Goal: Navigation & Orientation: Understand site structure

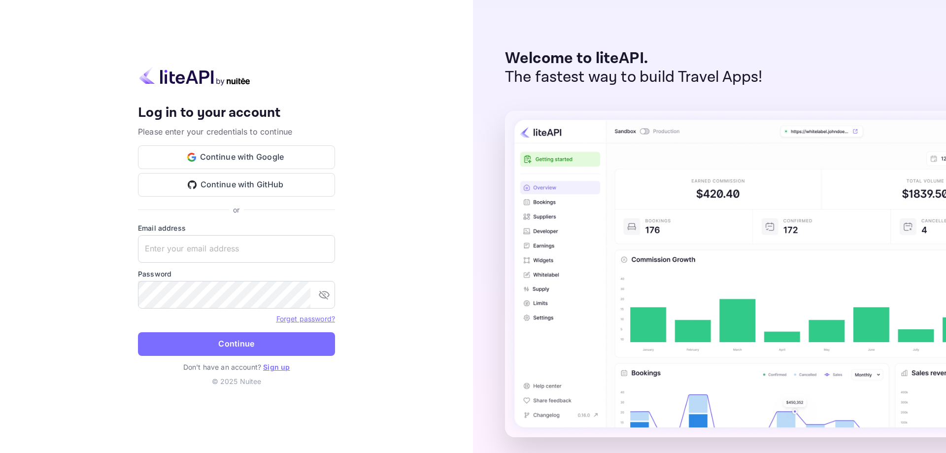
click at [232, 159] on button "Continue with Google" at bounding box center [236, 157] width 197 height 24
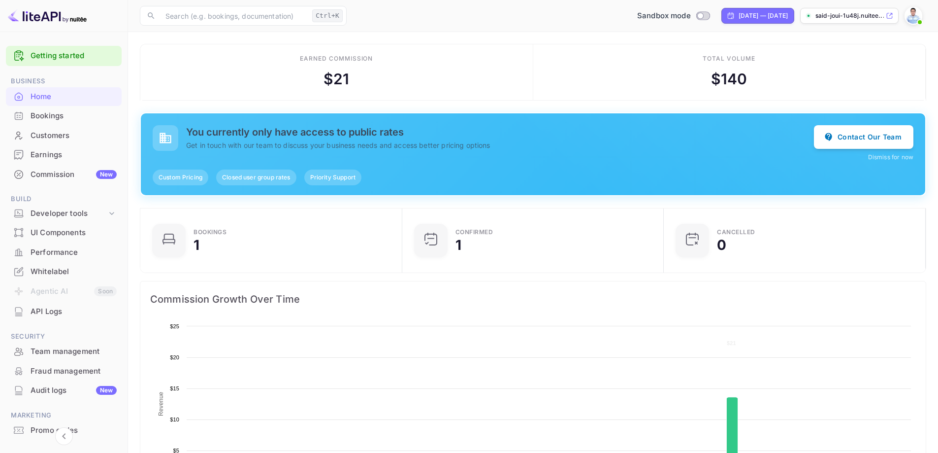
scroll to position [153, 248]
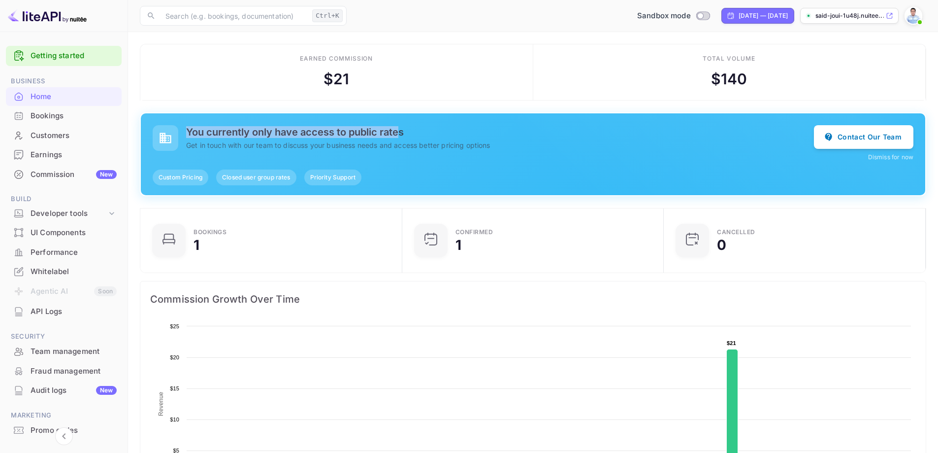
drag, startPoint x: 188, startPoint y: 129, endPoint x: 402, endPoint y: 132, distance: 214.8
click at [402, 132] on h5 "You currently only have access to public rates" at bounding box center [500, 132] width 628 height 12
click at [468, 115] on div "You currently only have access to public rates Get in touch with our team to di…" at bounding box center [533, 154] width 785 height 82
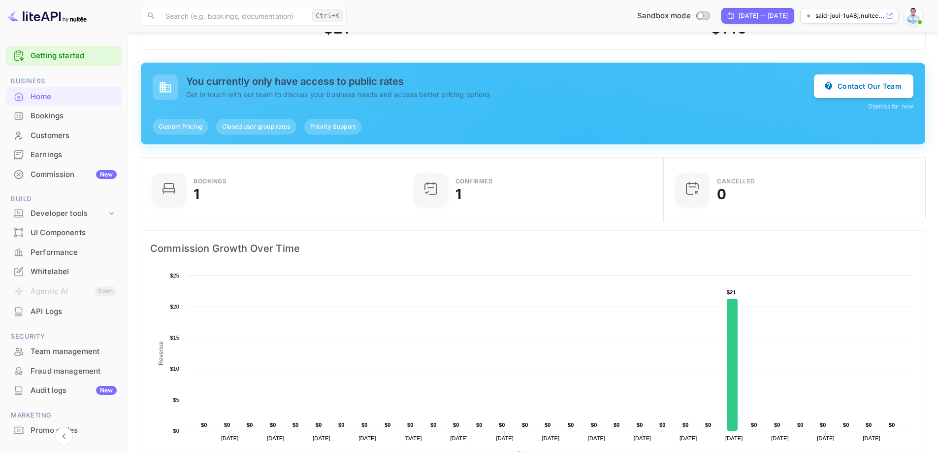
scroll to position [99, 0]
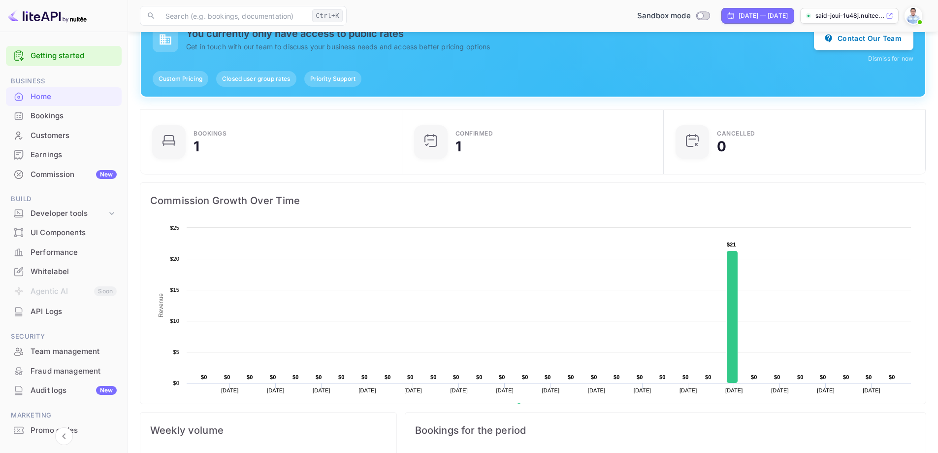
click at [52, 172] on div "Commission New" at bounding box center [74, 174] width 86 height 11
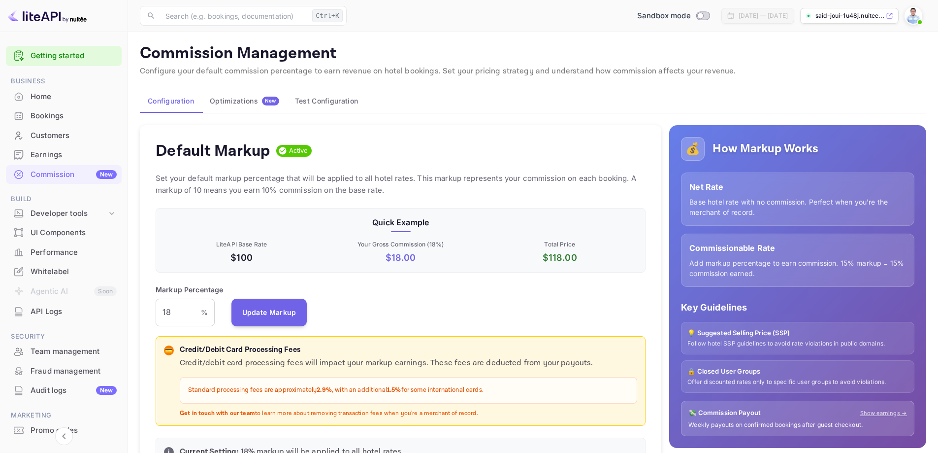
scroll to position [167, 483]
click at [71, 208] on div "Developer tools" at bounding box center [69, 213] width 76 height 11
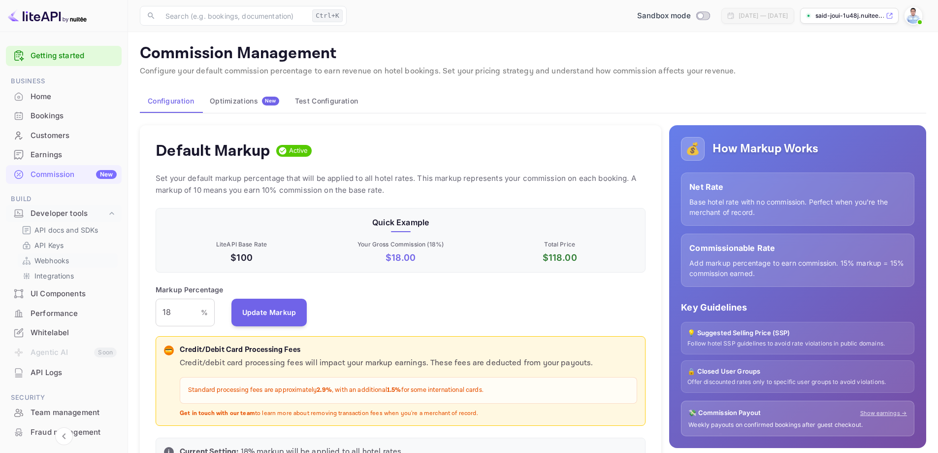
click at [48, 260] on p "Webhooks" at bounding box center [51, 260] width 34 height 10
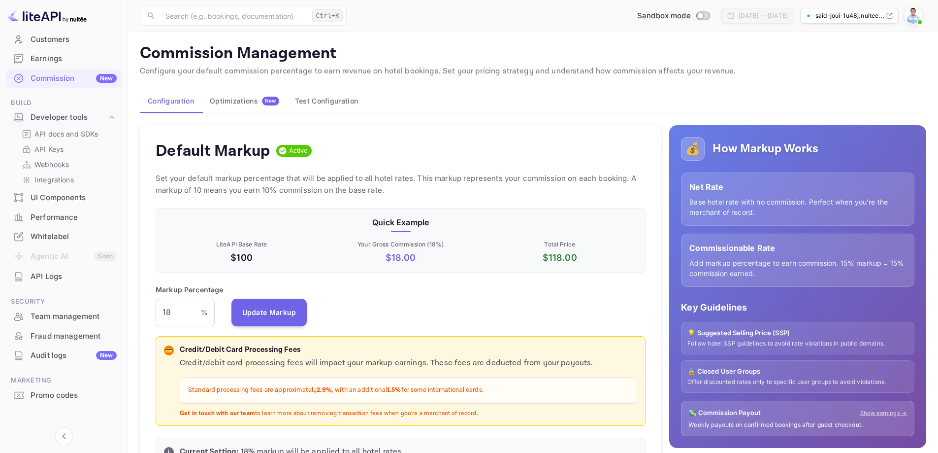
scroll to position [99, 0]
click at [72, 198] on div "UI Components" at bounding box center [74, 195] width 86 height 11
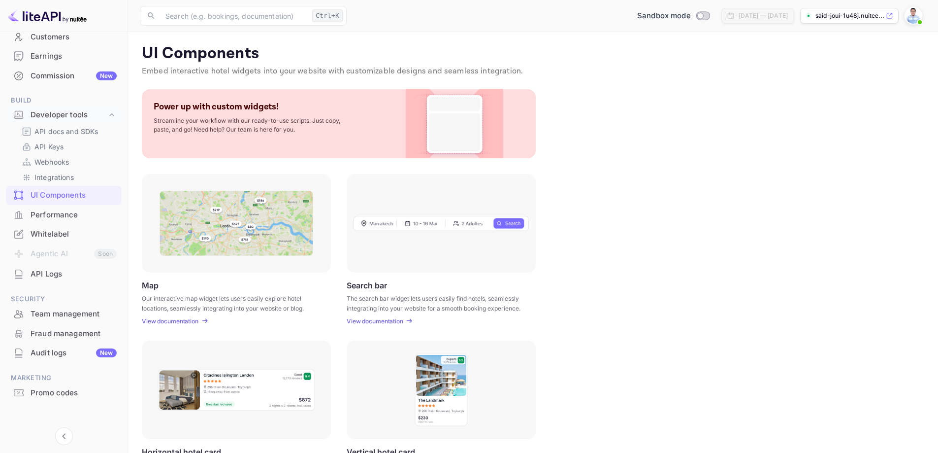
click at [382, 322] on p "View documentation" at bounding box center [375, 320] width 57 height 7
click at [174, 321] on p "View documentation" at bounding box center [170, 320] width 57 height 7
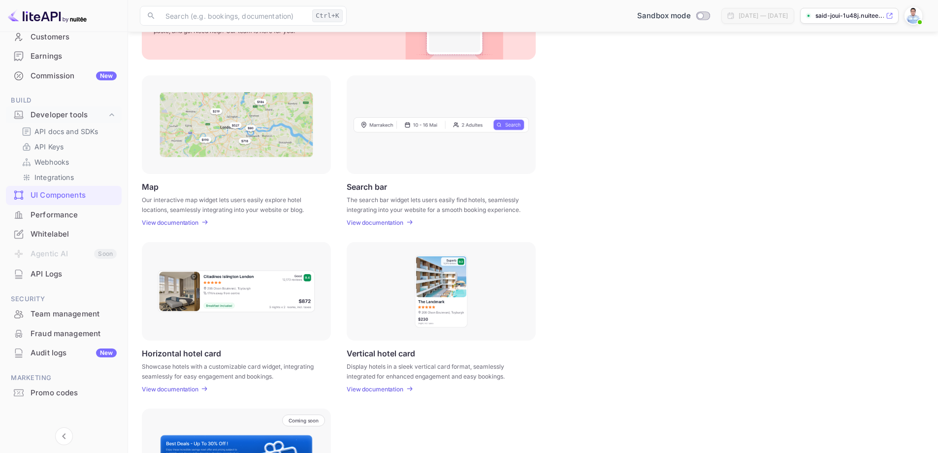
click at [188, 385] on p "View documentation" at bounding box center [170, 388] width 57 height 7
click at [376, 390] on p "View documentation" at bounding box center [375, 388] width 57 height 7
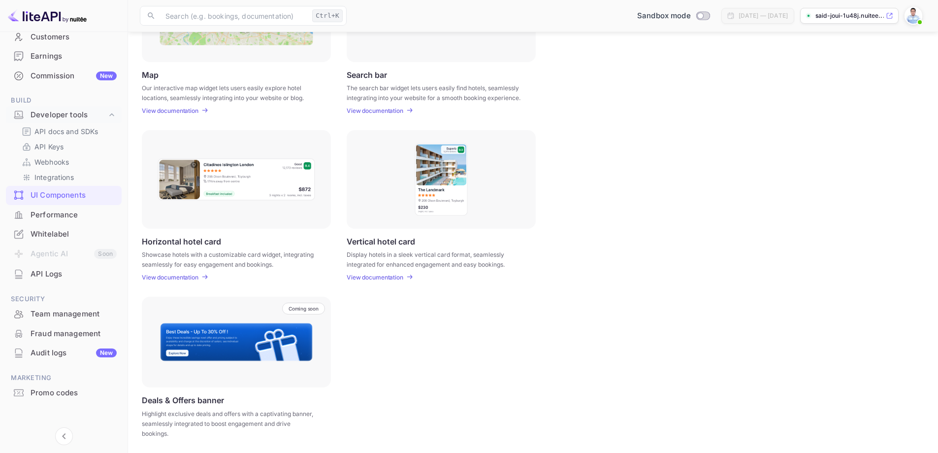
scroll to position [211, 0]
click at [60, 218] on div "Performance" at bounding box center [74, 214] width 86 height 11
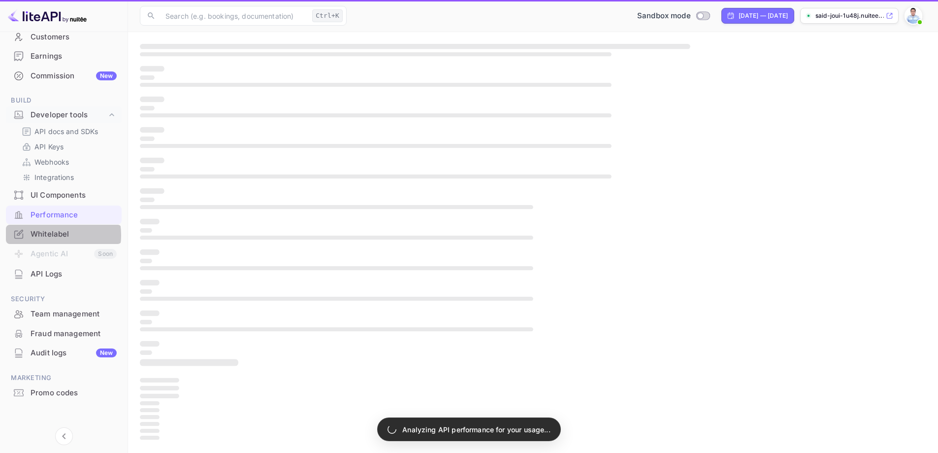
click at [50, 235] on div "Whitelabel" at bounding box center [74, 234] width 86 height 11
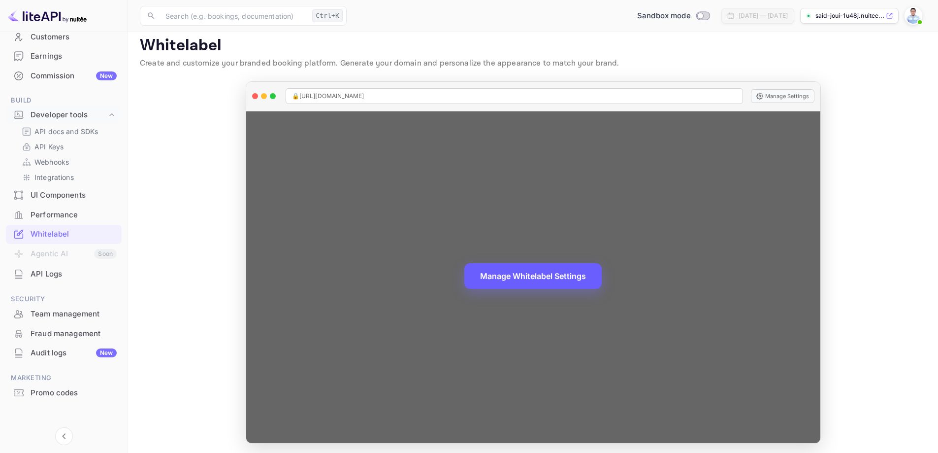
scroll to position [10, 0]
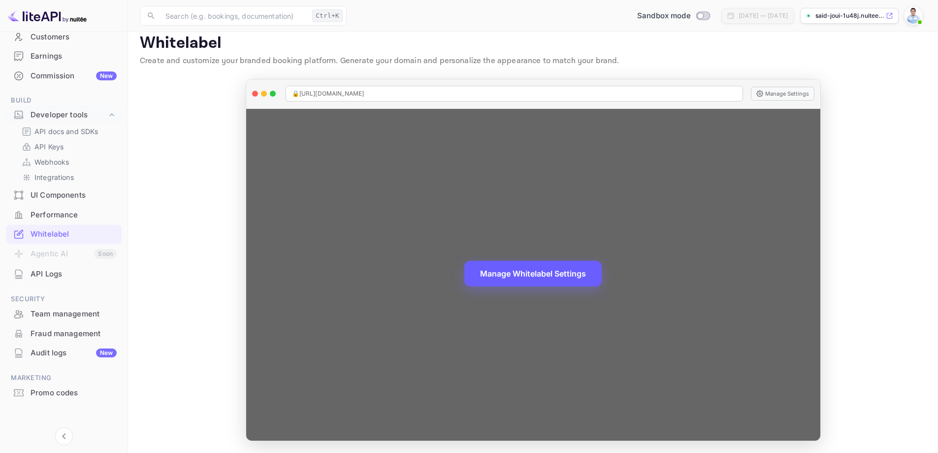
click at [543, 276] on button "Manage Whitelabel Settings" at bounding box center [532, 274] width 137 height 26
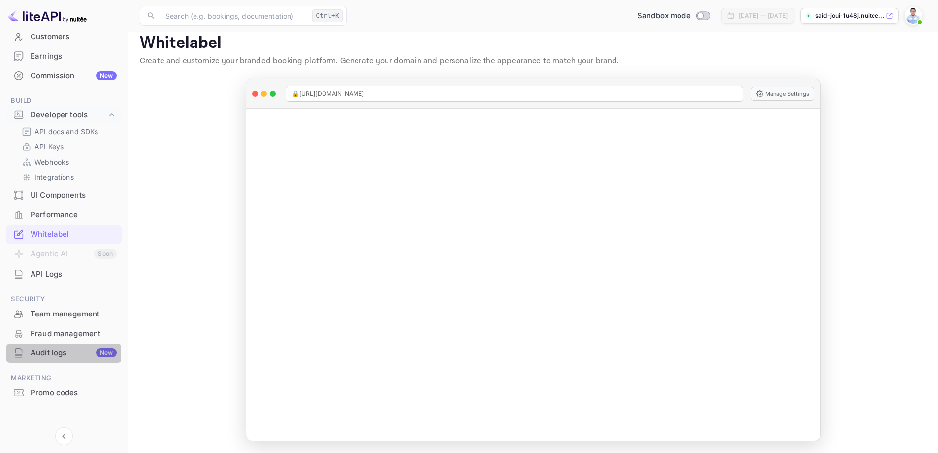
click at [57, 353] on div "Audit logs New" at bounding box center [74, 352] width 86 height 11
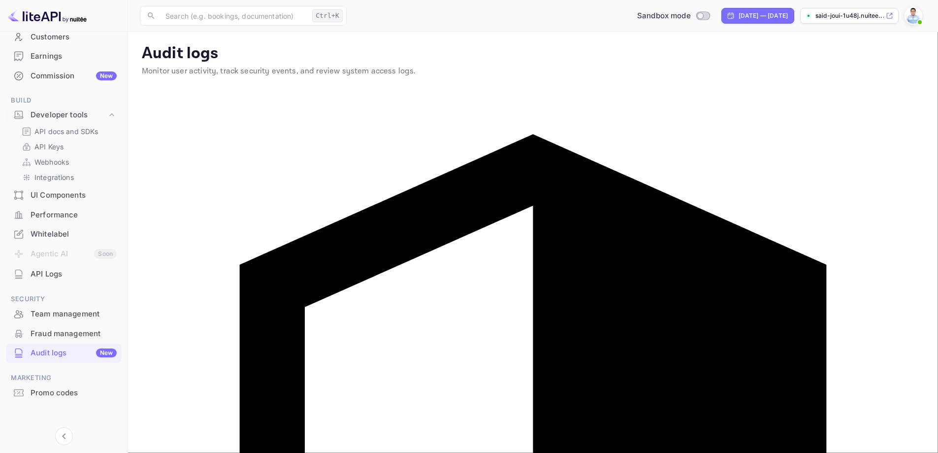
drag, startPoint x: 156, startPoint y: 122, endPoint x: 173, endPoint y: 126, distance: 18.1
click at [54, 333] on div "Fraud management" at bounding box center [74, 333] width 86 height 11
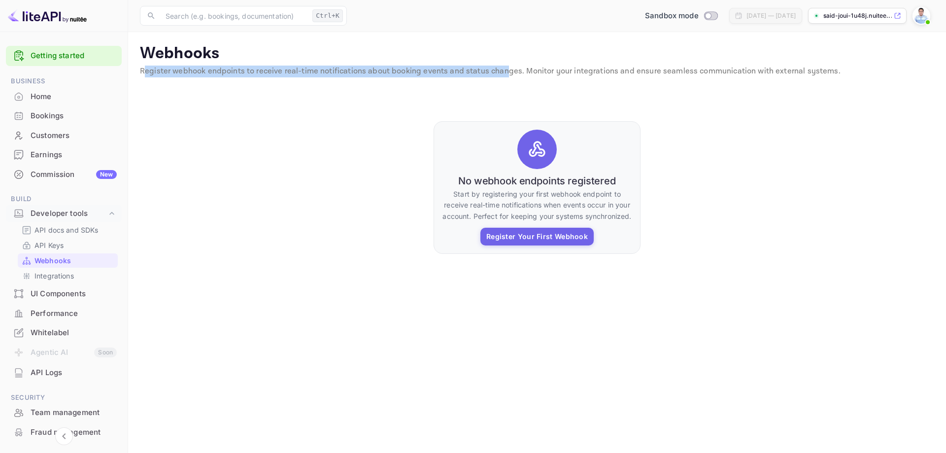
drag, startPoint x: 145, startPoint y: 71, endPoint x: 529, endPoint y: 75, distance: 383.7
click at [509, 74] on p "Register webhook endpoints to receive real-time notifications about booking eve…" at bounding box center [537, 72] width 794 height 12
